Goal: Transaction & Acquisition: Purchase product/service

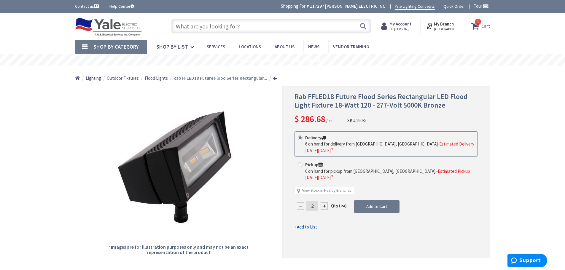
drag, startPoint x: 487, startPoint y: 26, endPoint x: 426, endPoint y: 65, distance: 72.2
click at [487, 26] on strong "Cart" at bounding box center [486, 26] width 9 height 11
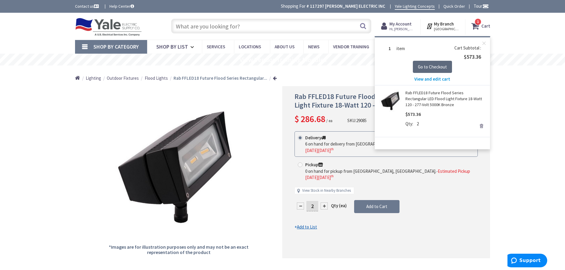
click at [433, 66] on span "Go to Checkout" at bounding box center [432, 67] width 29 height 6
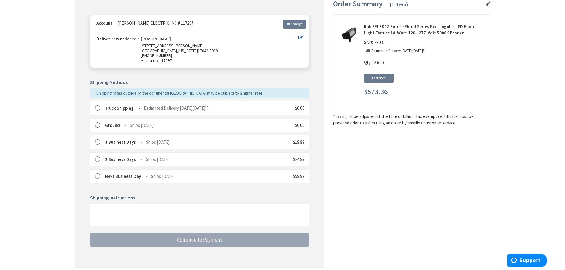
scroll to position [89, 0]
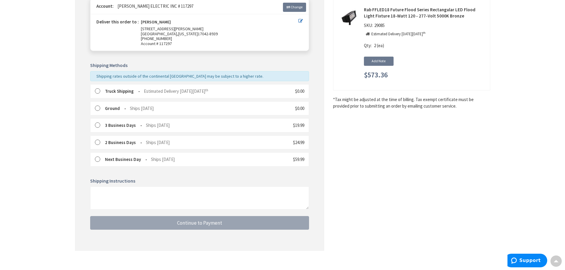
click at [99, 91] on label at bounding box center [99, 91] width 9 height 6
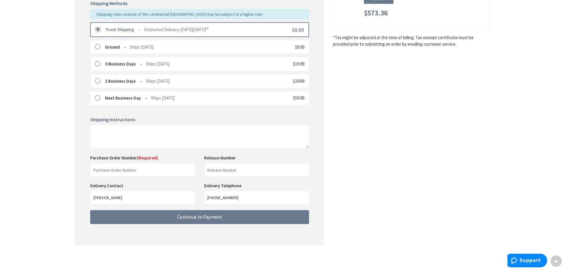
scroll to position [151, 0]
click at [144, 134] on textarea at bounding box center [199, 136] width 219 height 23
type textarea "m"
type textarea "MHF"
drag, startPoint x: 103, startPoint y: 131, endPoint x: 34, endPoint y: 132, distance: 69.4
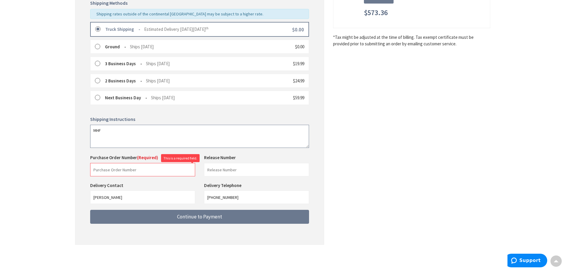
click at [34, 132] on div "Toggle Nav Checkout Shipping Review & Payment Estimated Total $573.36 1 Some it…" at bounding box center [282, 60] width 565 height 422
click at [112, 175] on input "text" at bounding box center [142, 169] width 105 height 13
type input "MHF"
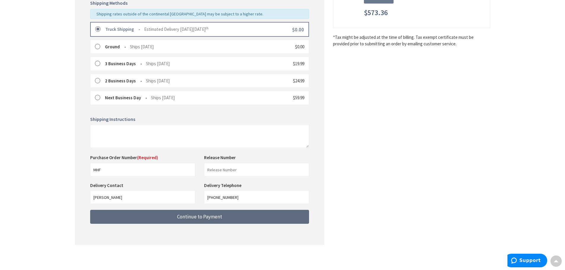
click at [196, 215] on span "Continue to Payment" at bounding box center [199, 217] width 45 height 7
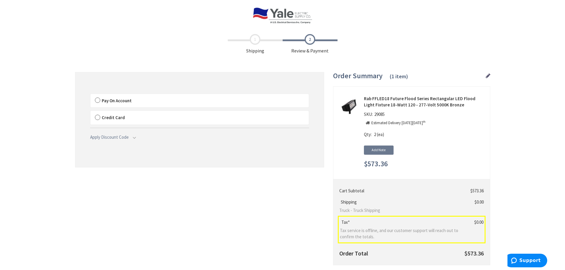
click at [97, 100] on label "Pay On Account" at bounding box center [199, 101] width 218 height 14
click at [97, 102] on label "Pay On Account" at bounding box center [199, 101] width 218 height 14
click at [90, 95] on input "Pay On Account" at bounding box center [90, 95] width 0 height 0
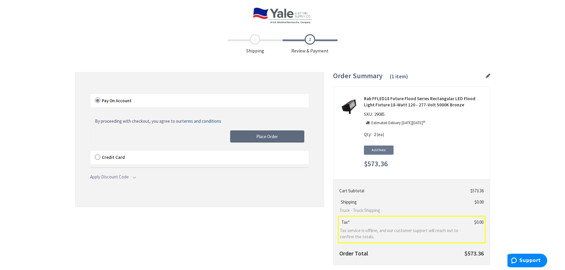
click at [276, 137] on span "Place Order" at bounding box center [267, 137] width 22 height 6
